Goal: Task Accomplishment & Management: Manage account settings

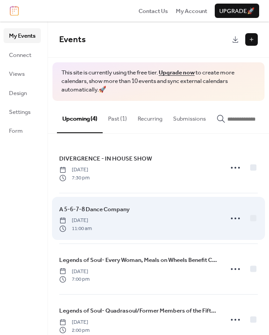
scroll to position [22, 0]
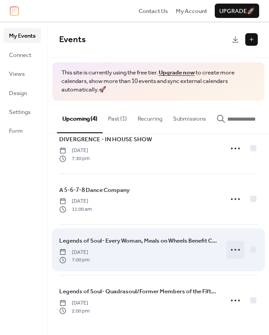
click at [237, 248] on icon at bounding box center [235, 250] width 14 height 14
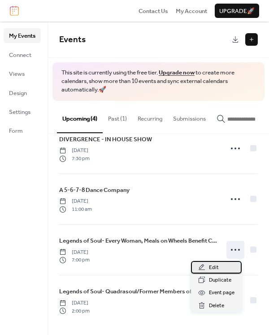
click at [217, 265] on span "Edit" at bounding box center [214, 267] width 10 height 9
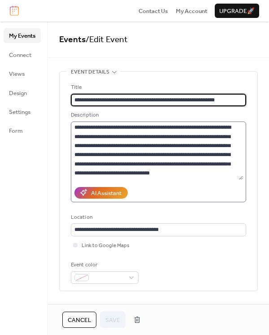
scroll to position [89, 0]
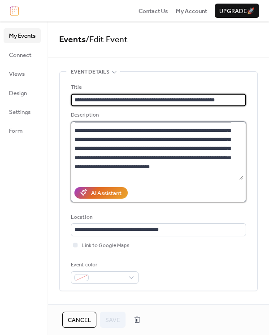
click at [165, 149] on textarea at bounding box center [157, 151] width 172 height 58
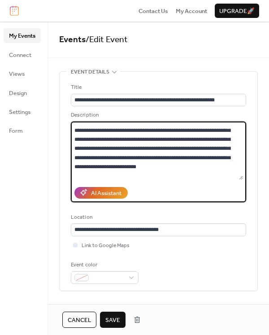
drag, startPoint x: 148, startPoint y: 148, endPoint x: 182, endPoint y: 151, distance: 34.2
click at [182, 151] on textarea at bounding box center [157, 151] width 172 height 58
type textarea "**********"
click at [112, 319] on span "Save" at bounding box center [112, 320] width 15 height 9
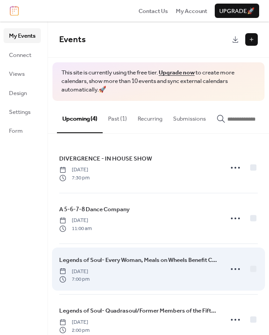
scroll to position [22, 0]
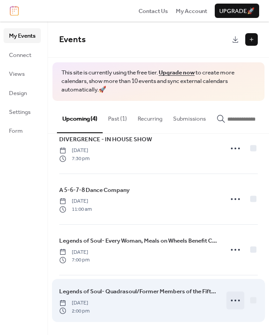
click at [231, 297] on icon at bounding box center [235, 300] width 14 height 14
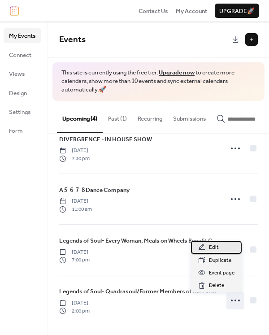
click at [221, 246] on div "Edit" at bounding box center [216, 247] width 51 height 13
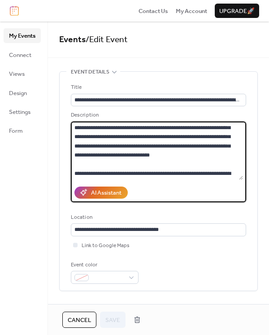
drag, startPoint x: 146, startPoint y: 137, endPoint x: 202, endPoint y: 137, distance: 55.6
click at [202, 137] on textarea at bounding box center [157, 151] width 172 height 58
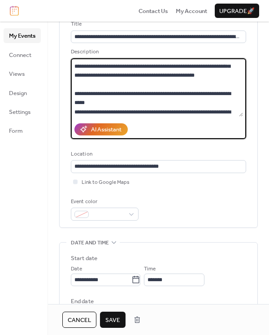
scroll to position [348, 0]
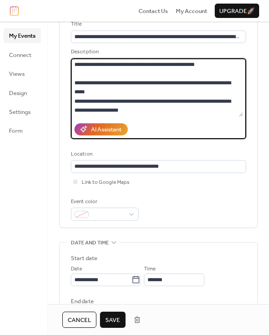
type textarea "**********"
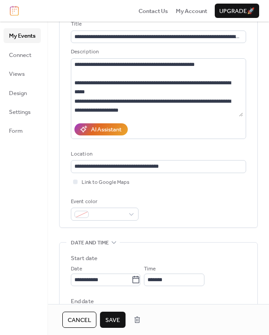
click at [111, 318] on span "Save" at bounding box center [112, 320] width 15 height 9
